Goal: Task Accomplishment & Management: Manage account settings

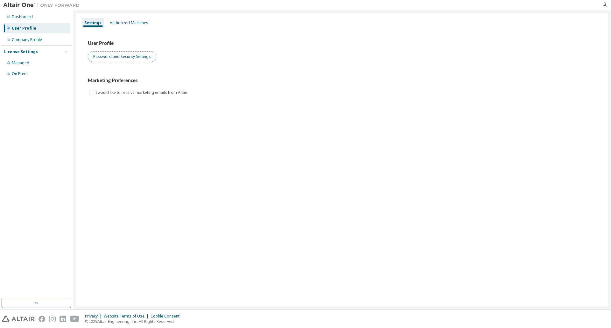
click at [127, 54] on button "Password and Security Settings" at bounding box center [122, 56] width 68 height 11
